Goal: Find contact information: Find contact information

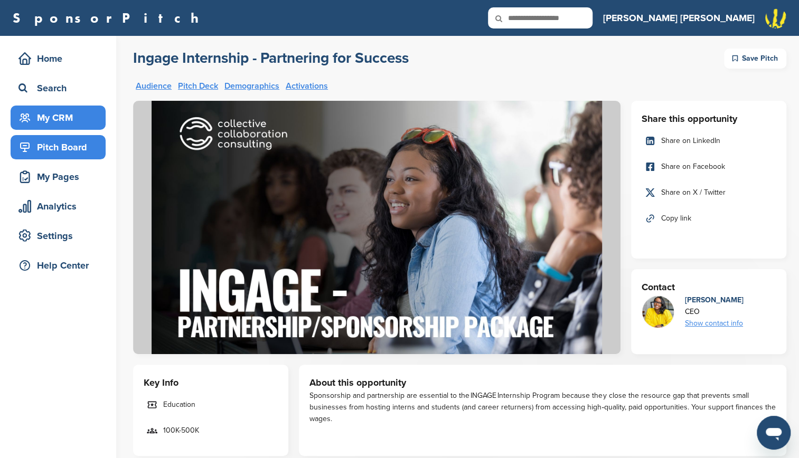
click at [45, 115] on div "My CRM" at bounding box center [61, 117] width 90 height 19
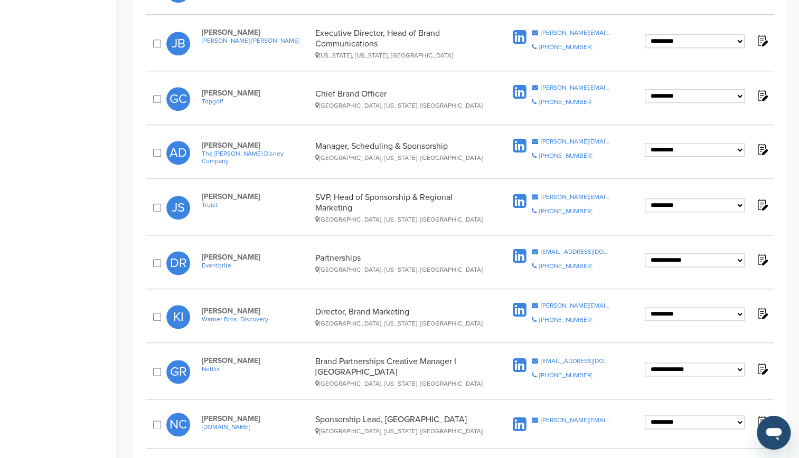
scroll to position [539, 0]
drag, startPoint x: 270, startPoint y: 29, endPoint x: 203, endPoint y: 27, distance: 67.6
click at [203, 27] on span "Jennifer Bombardier" at bounding box center [256, 31] width 108 height 9
copy span "Jennifer Bombardier"
click at [99, 100] on div "Home Search My CRM Pitch Board My Pages Analytics Settings Help Center" at bounding box center [58, 152] width 116 height 1310
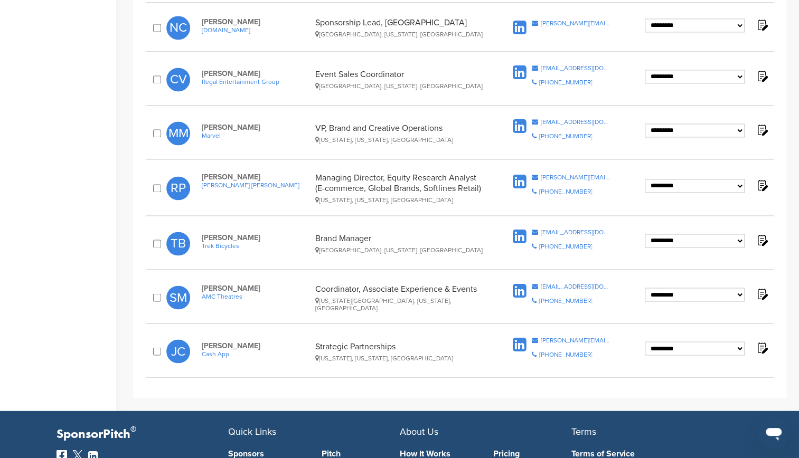
scroll to position [935, 0]
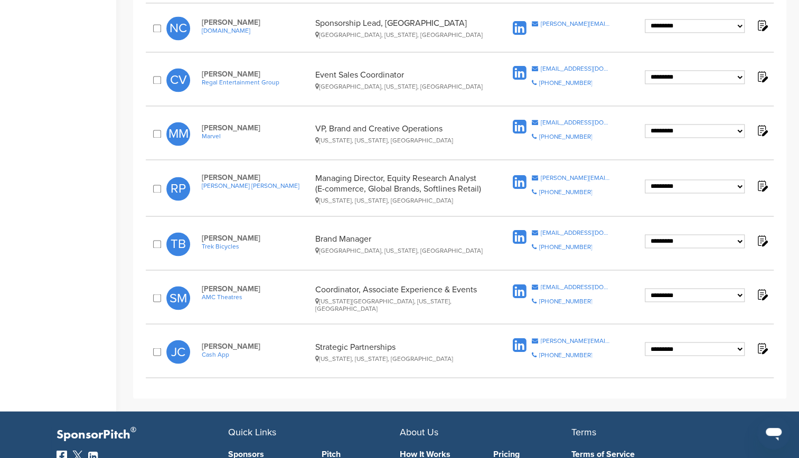
click at [231, 136] on div "**********" at bounding box center [460, 133] width 628 height 39
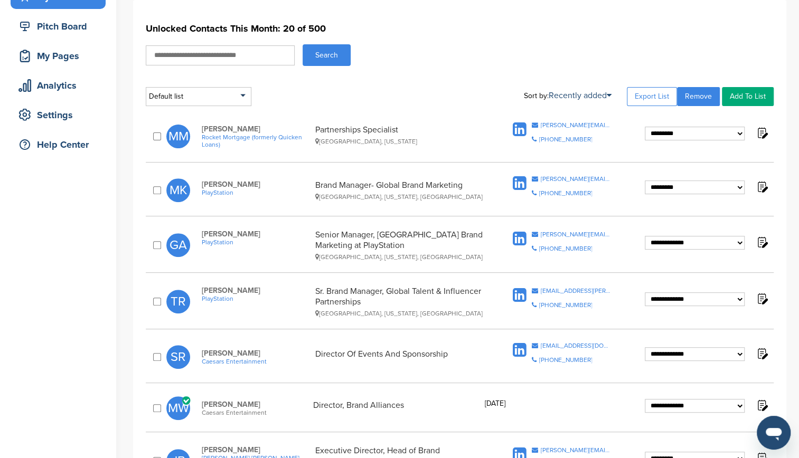
scroll to position [0, 0]
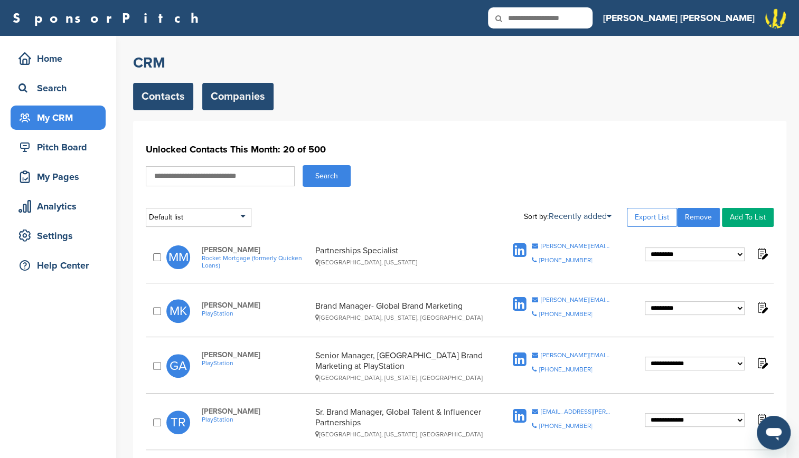
click at [231, 88] on link "Companies" at bounding box center [237, 96] width 71 height 27
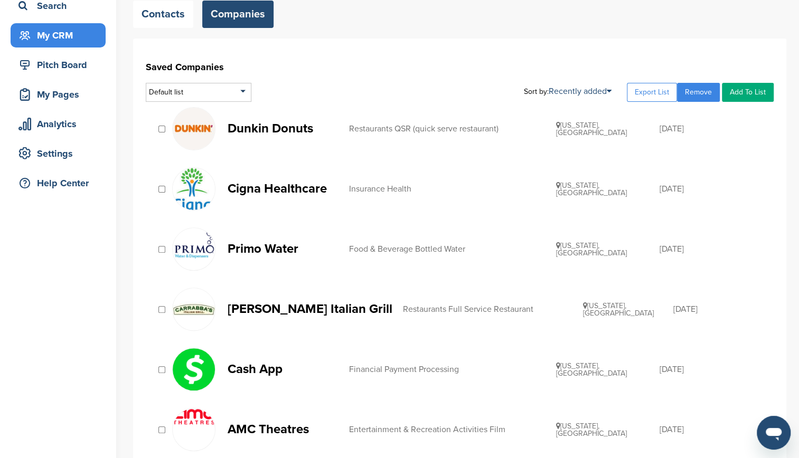
scroll to position [85, 0]
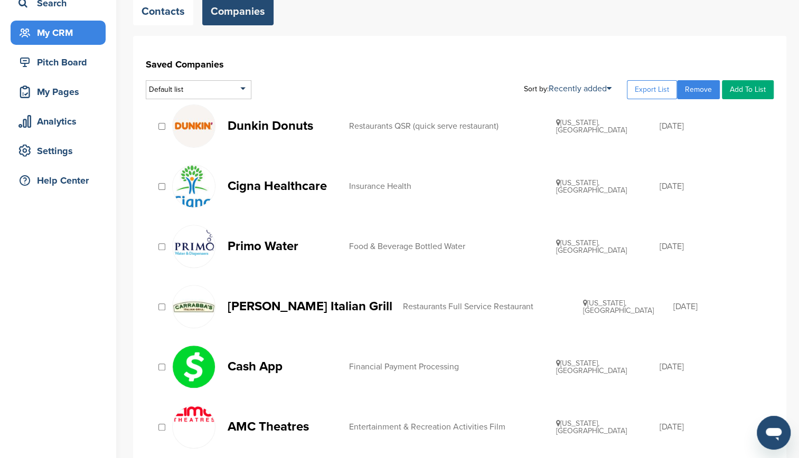
click at [249, 247] on p "Primo Water" at bounding box center [283, 246] width 111 height 13
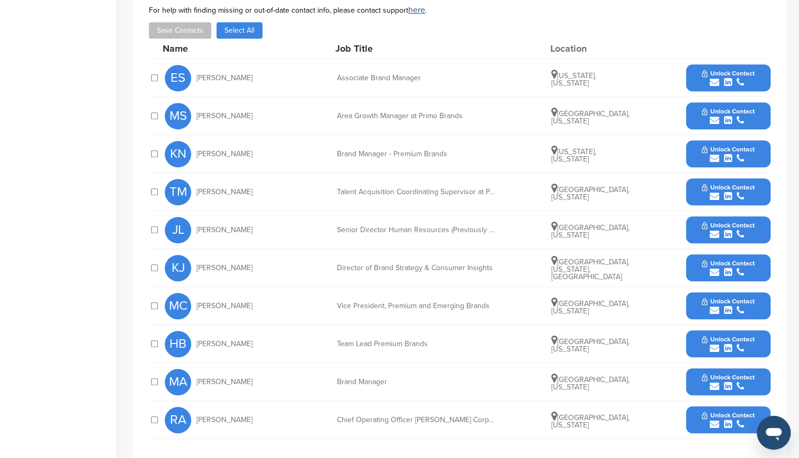
scroll to position [402, 0]
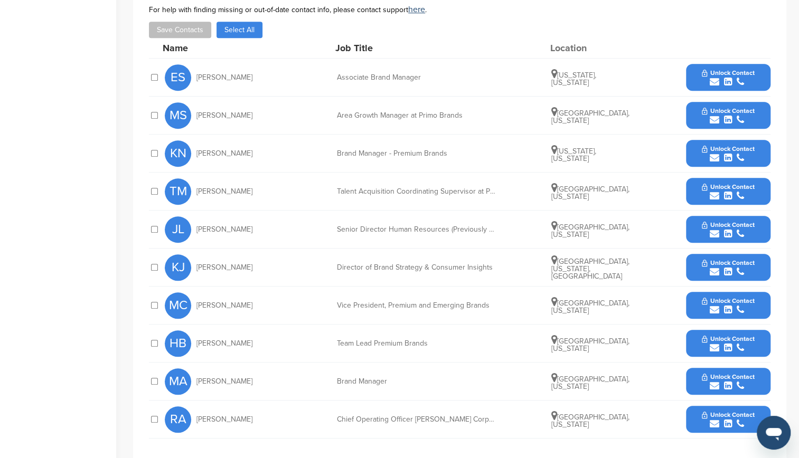
click at [746, 267] on div "submit" at bounding box center [728, 272] width 52 height 10
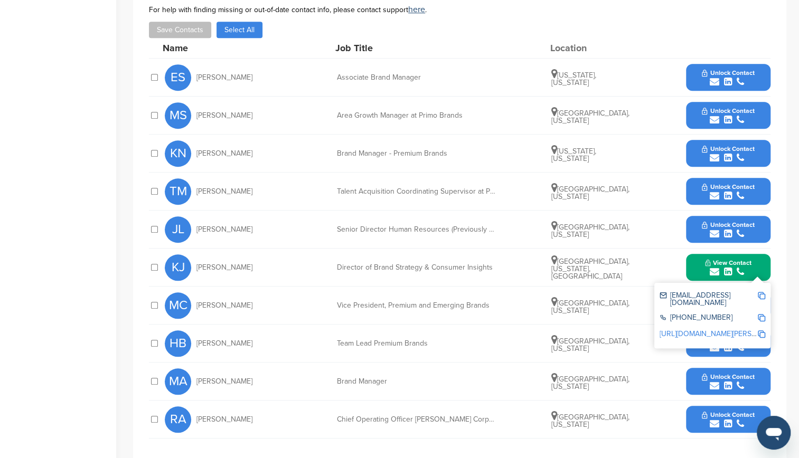
click at [98, 153] on div "Home Search My CRM Pitch Board My Pages Analytics Settings Help Center" at bounding box center [58, 101] width 116 height 934
click at [92, 224] on div "Home Search My CRM Pitch Board My Pages Analytics Settings Help Center" at bounding box center [58, 101] width 116 height 934
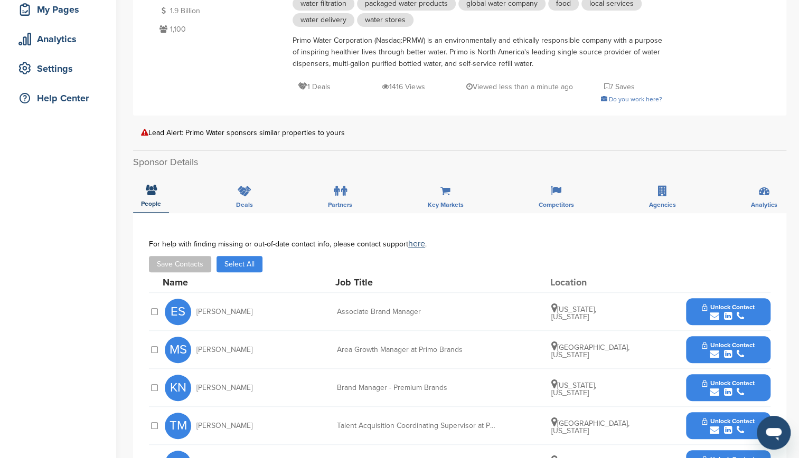
scroll to position [164, 0]
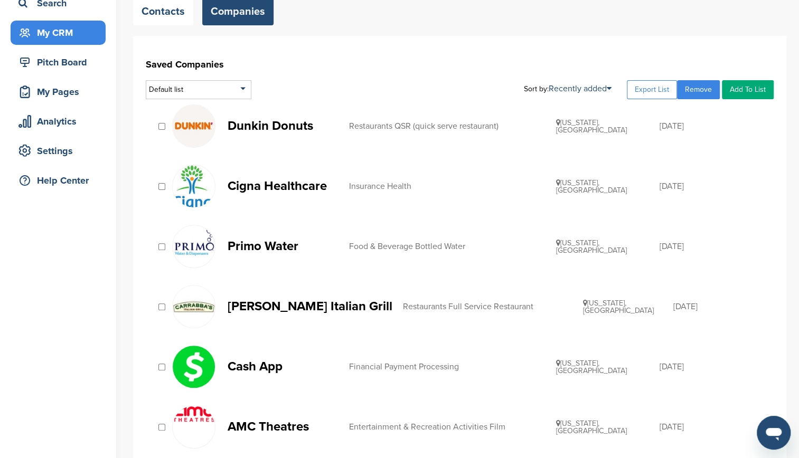
click at [284, 190] on p "Cigna Healthcare" at bounding box center [283, 186] width 111 height 13
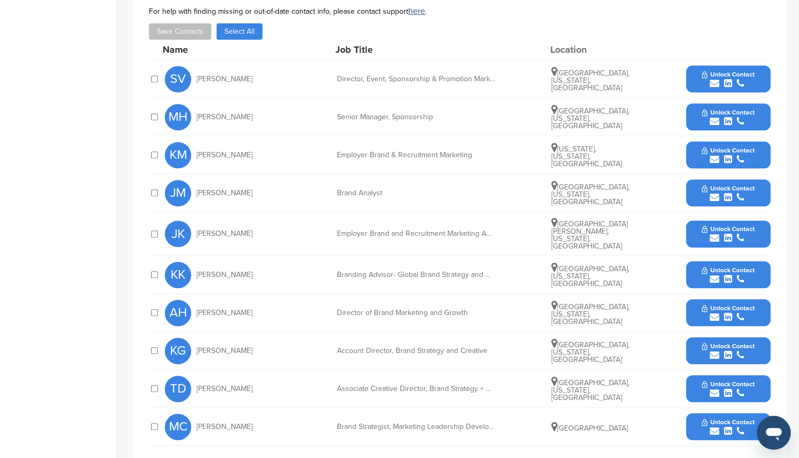
scroll to position [425, 0]
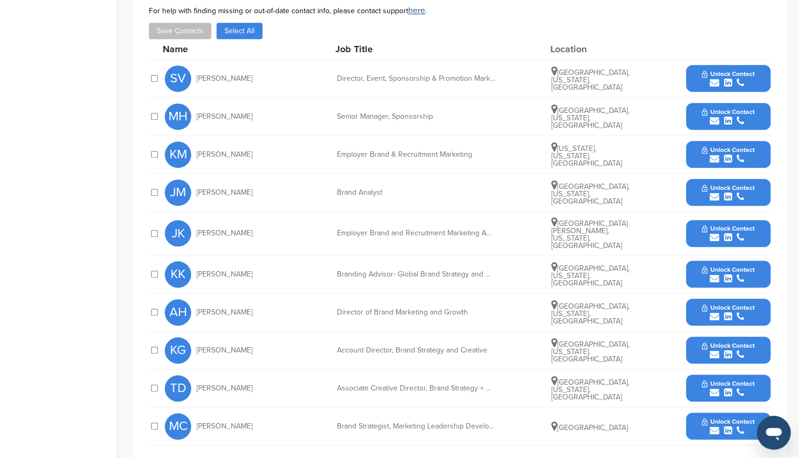
click at [725, 116] on icon "submit" at bounding box center [728, 121] width 8 height 10
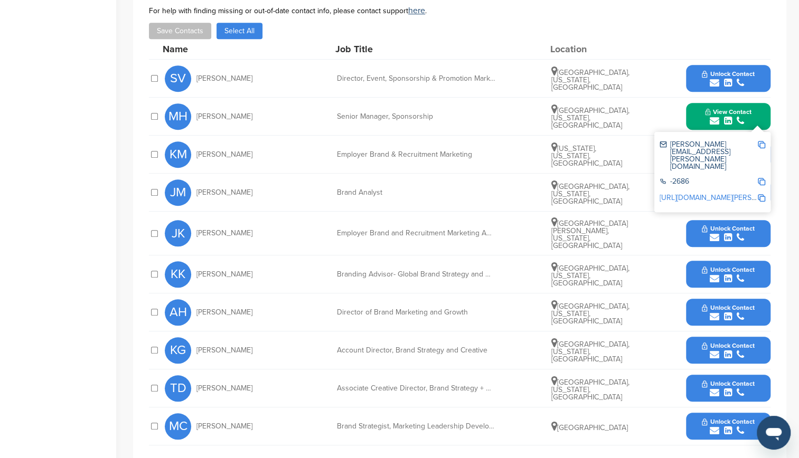
click at [657, 158] on div "molly.hebert@cigna.com -2686 http://www.linkedin.com/in/molly-hebert-b509a9141" at bounding box center [712, 172] width 116 height 80
click at [662, 178] on div "-2686" at bounding box center [708, 182] width 98 height 9
click at [691, 178] on div "-2686" at bounding box center [708, 182] width 98 height 9
click at [735, 84] on div "submit" at bounding box center [728, 83] width 52 height 10
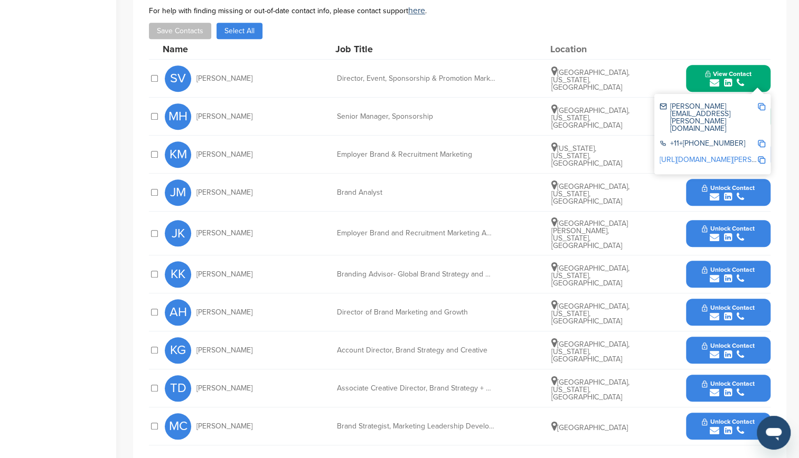
click at [677, 32] on div "Save Contacts Select All" at bounding box center [459, 31] width 621 height 16
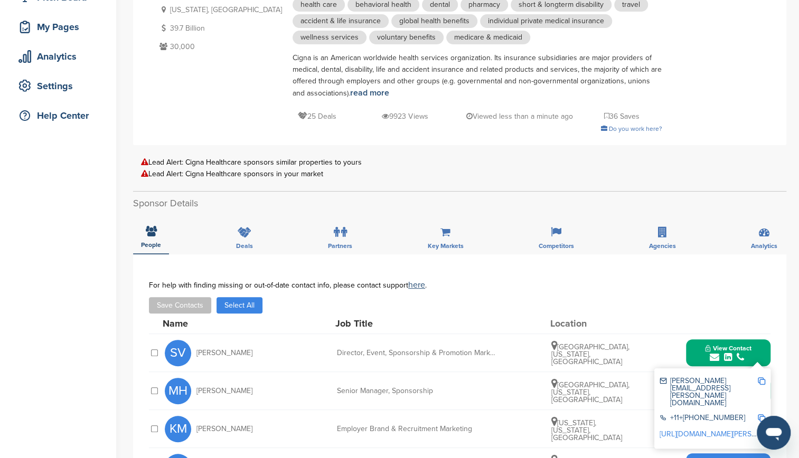
scroll to position [0, 0]
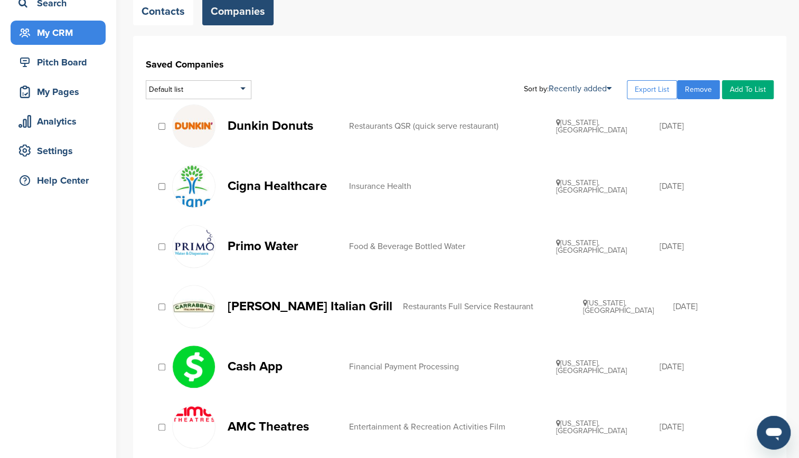
click at [289, 128] on p "Dunkin Donuts" at bounding box center [283, 125] width 111 height 13
click at [295, 300] on p "[PERSON_NAME] Italian Grill" at bounding box center [310, 306] width 165 height 13
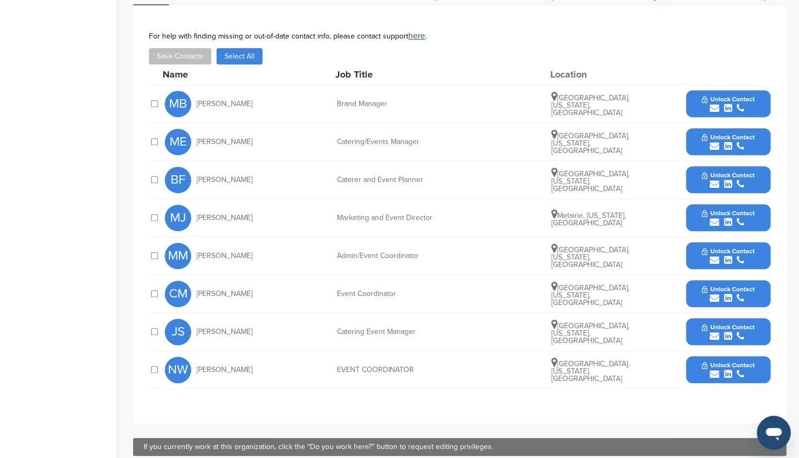
scroll to position [341, 0]
